Goal: Task Accomplishment & Management: Use online tool/utility

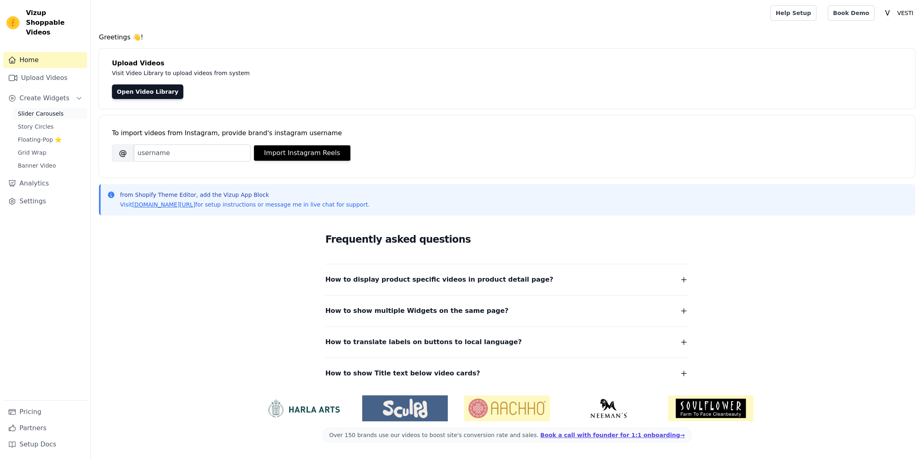
click at [47, 108] on link "Slider Carousels" at bounding box center [50, 113] width 74 height 11
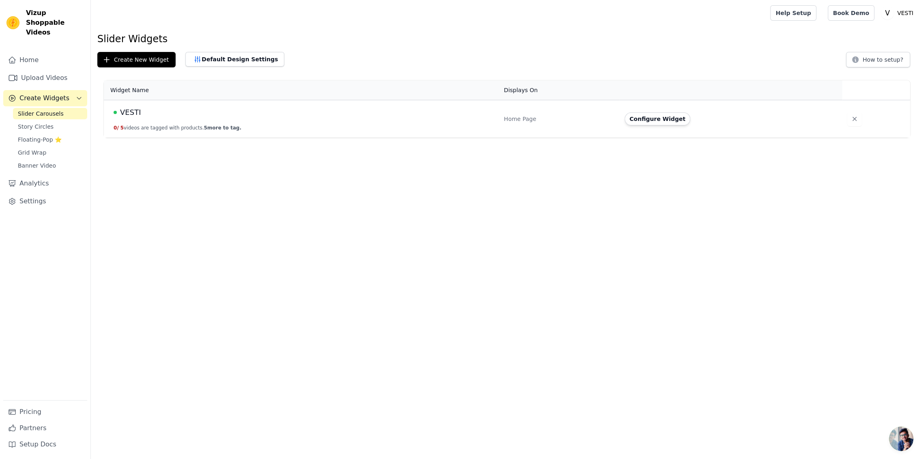
click at [633, 119] on button "Configure Widget" at bounding box center [658, 118] width 66 height 13
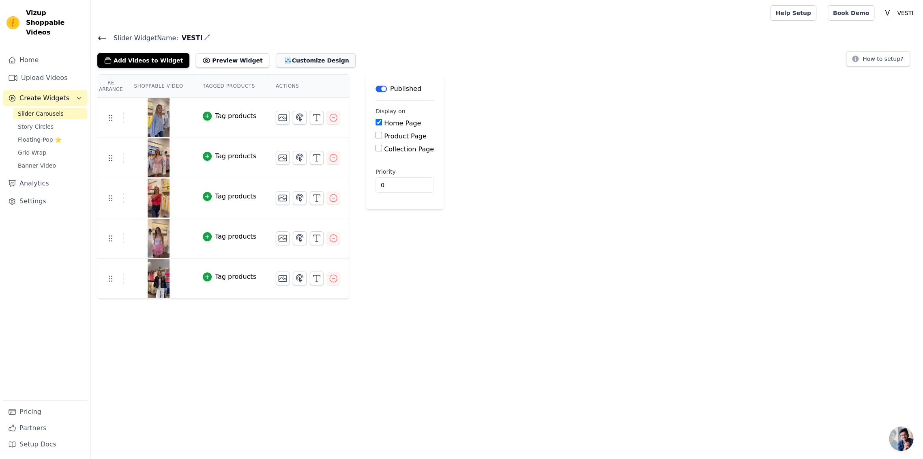
click at [282, 66] on button "Customize Design" at bounding box center [316, 60] width 80 height 15
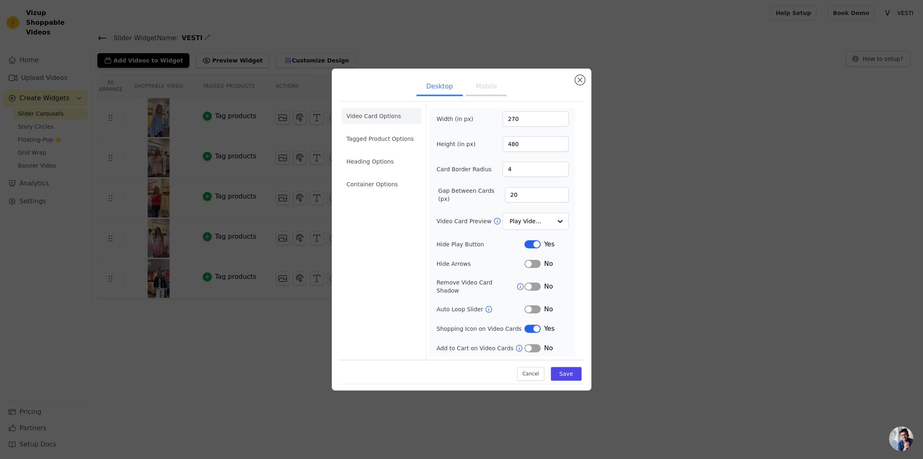
click at [535, 345] on button "Label" at bounding box center [532, 348] width 16 height 8
drag, startPoint x: 487, startPoint y: 323, endPoint x: 432, endPoint y: 327, distance: 55.3
click at [432, 327] on div "Width (in px) 270 Height (in px) 480 Card Border Radius 4 Gap Between Cards (px…" at bounding box center [502, 232] width 145 height 248
click at [483, 329] on label "Shopping Icon on Video Cards" at bounding box center [480, 328] width 88 height 8
click at [516, 345] on icon at bounding box center [519, 348] width 6 height 6
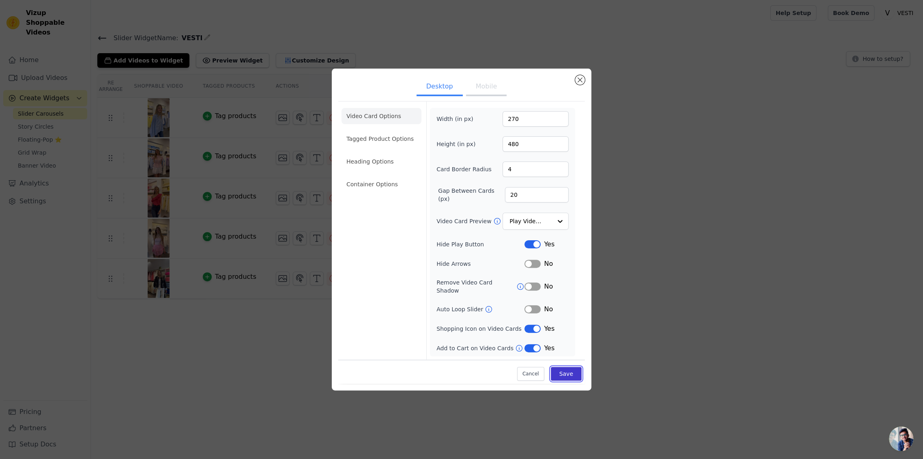
click at [566, 367] on button "Save" at bounding box center [566, 374] width 31 height 14
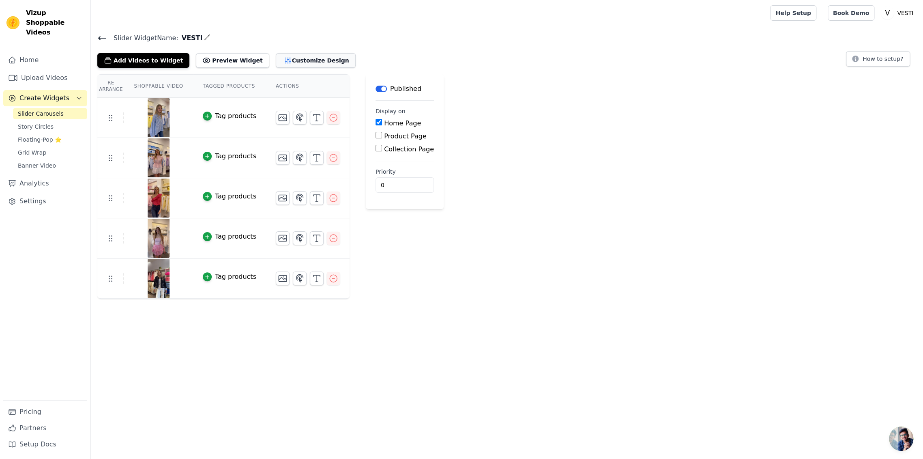
click at [302, 63] on button "Customize Design" at bounding box center [316, 60] width 80 height 15
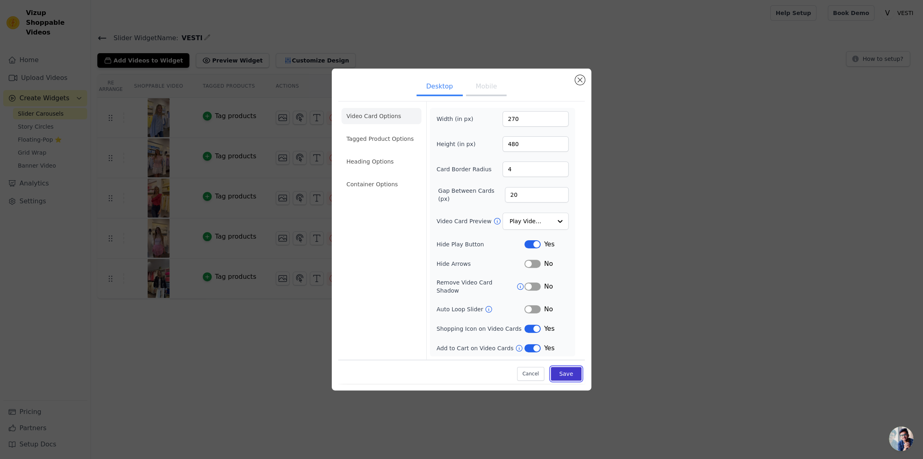
click at [579, 376] on button "Save" at bounding box center [566, 374] width 31 height 14
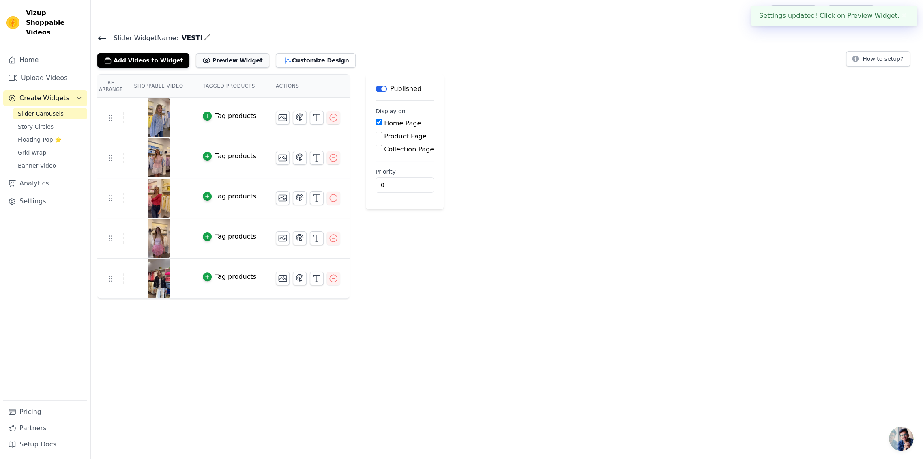
click at [213, 58] on button "Preview Widget" at bounding box center [232, 60] width 73 height 15
click at [293, 120] on button "button" at bounding box center [300, 118] width 14 height 14
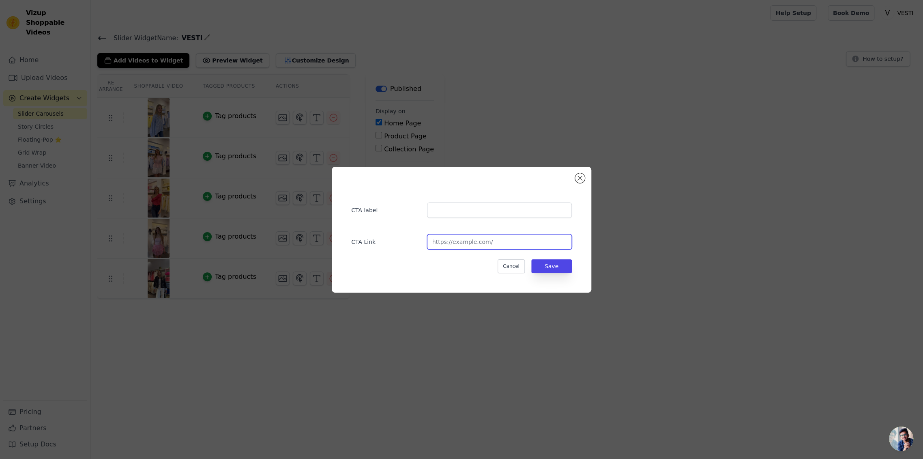
click at [453, 246] on input "url" at bounding box center [499, 241] width 145 height 15
paste input "https://shopvesti.com/en/products/amelie-korte-trench"
type input "https://shopvesti.com/en/products/amelie-korte-trench"
click at [555, 267] on button "Save" at bounding box center [551, 266] width 41 height 14
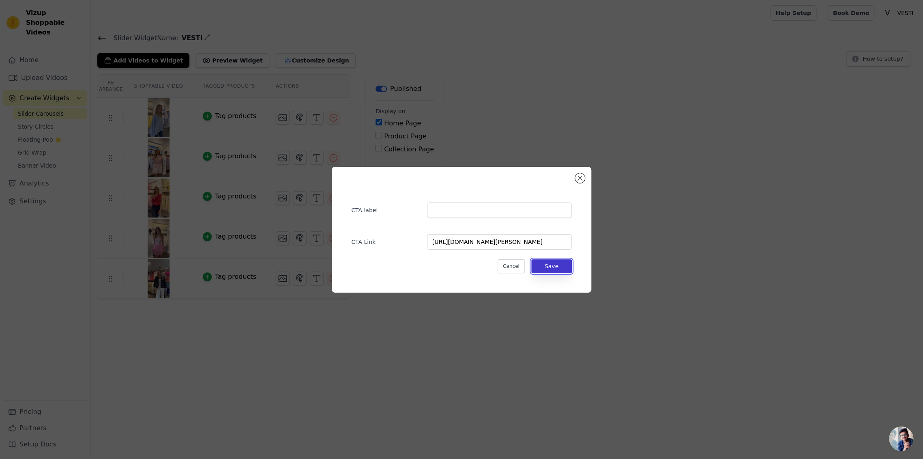
scroll to position [0, 0]
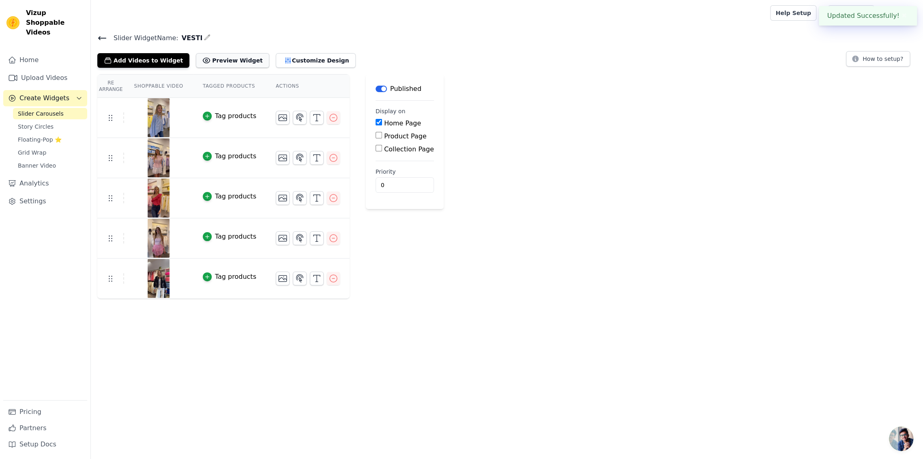
click at [208, 62] on button "Preview Widget" at bounding box center [232, 60] width 73 height 15
click at [312, 120] on icon "button" at bounding box center [317, 118] width 10 height 10
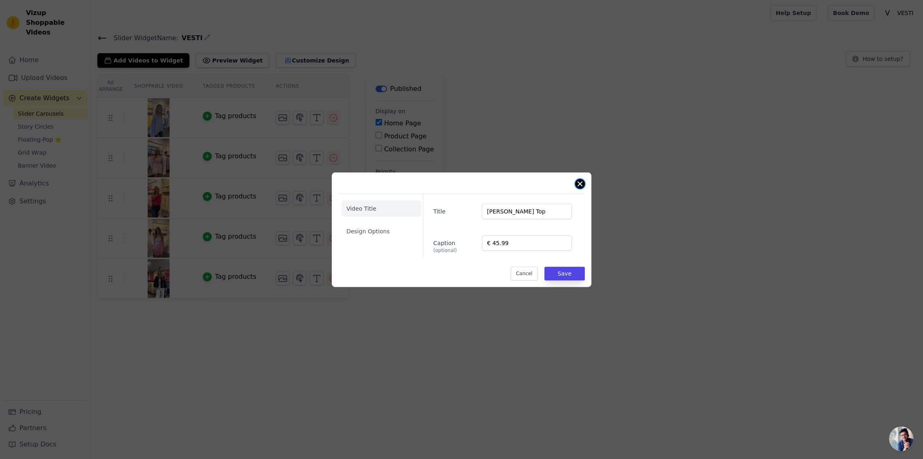
click at [581, 181] on button "Close modal" at bounding box center [580, 184] width 10 height 10
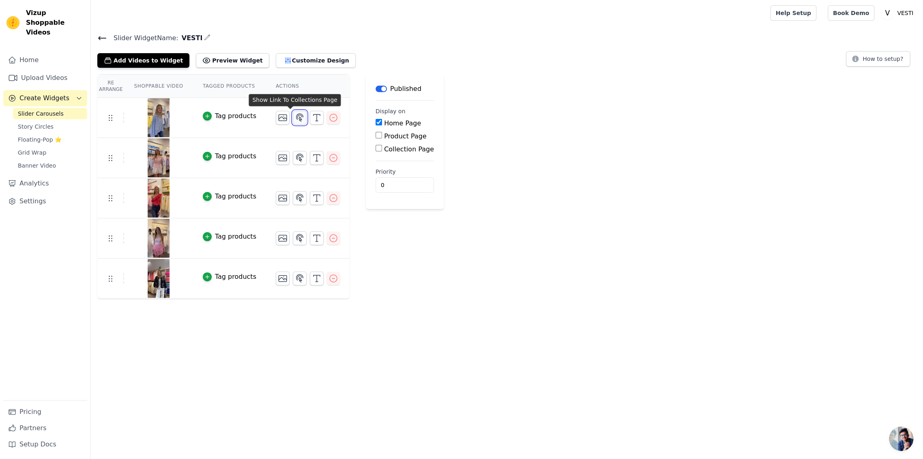
click at [295, 121] on icon "button" at bounding box center [300, 118] width 10 height 10
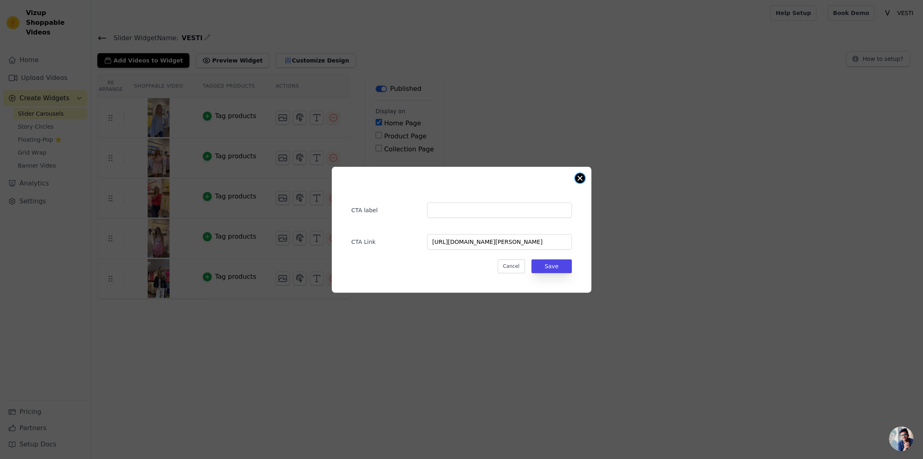
click at [576, 175] on button "Close modal" at bounding box center [580, 178] width 10 height 10
